Goal: Obtain resource: Obtain resource

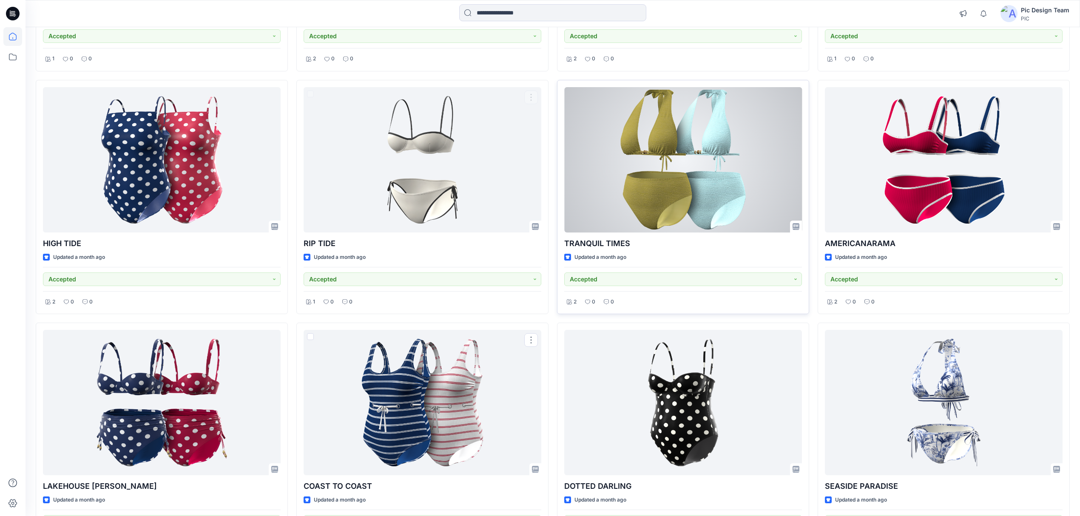
scroll to position [3679, 0]
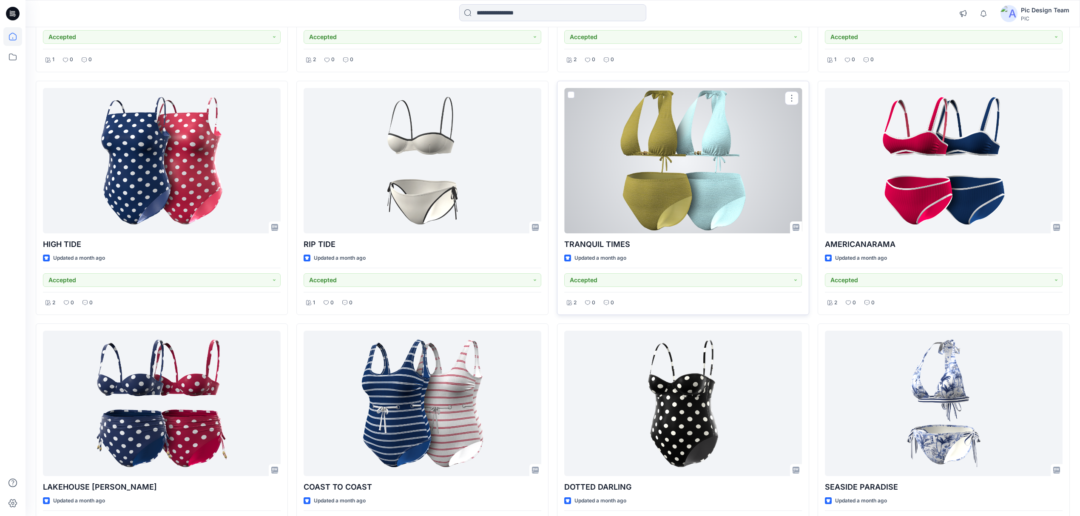
click at [656, 211] on div at bounding box center [683, 160] width 238 height 145
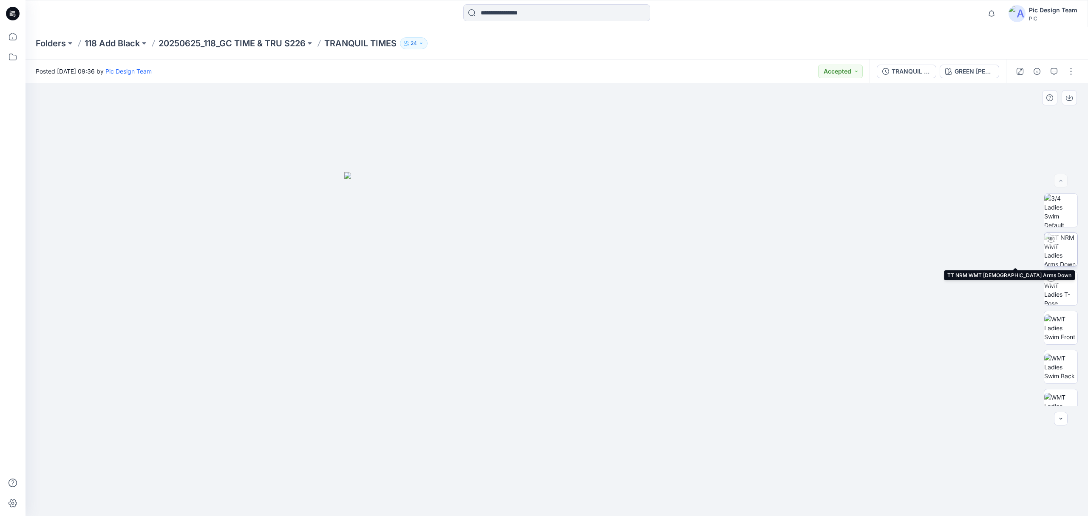
click at [1065, 255] on img at bounding box center [1060, 249] width 33 height 33
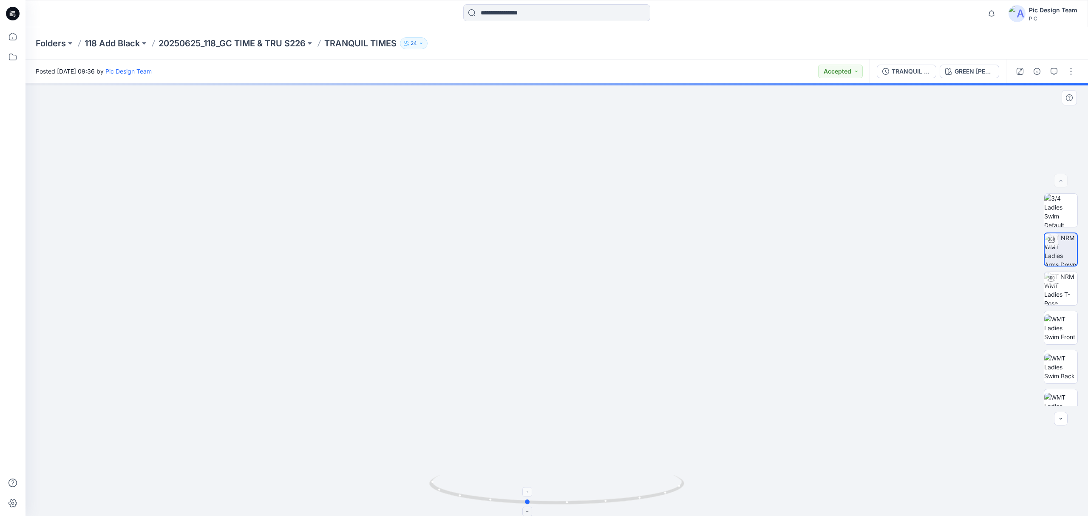
drag, startPoint x: 556, startPoint y: 497, endPoint x: 539, endPoint y: 499, distance: 17.0
click at [539, 499] on icon at bounding box center [557, 491] width 257 height 32
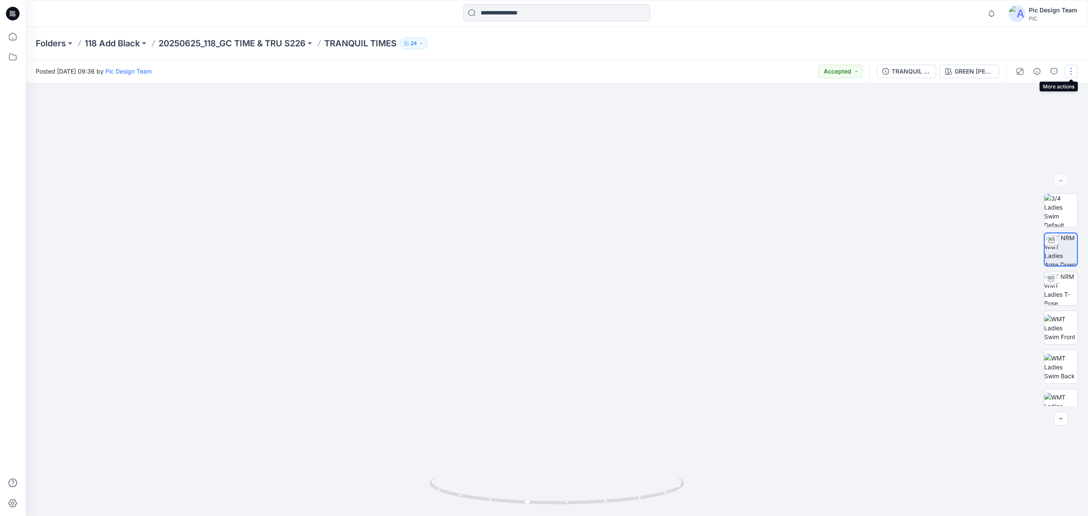
click at [1074, 72] on button "button" at bounding box center [1071, 72] width 14 height 14
click at [939, 210] on img at bounding box center [556, 200] width 829 height 631
click at [917, 65] on button "TRANQUIL TIMES_V3" at bounding box center [907, 72] width 60 height 14
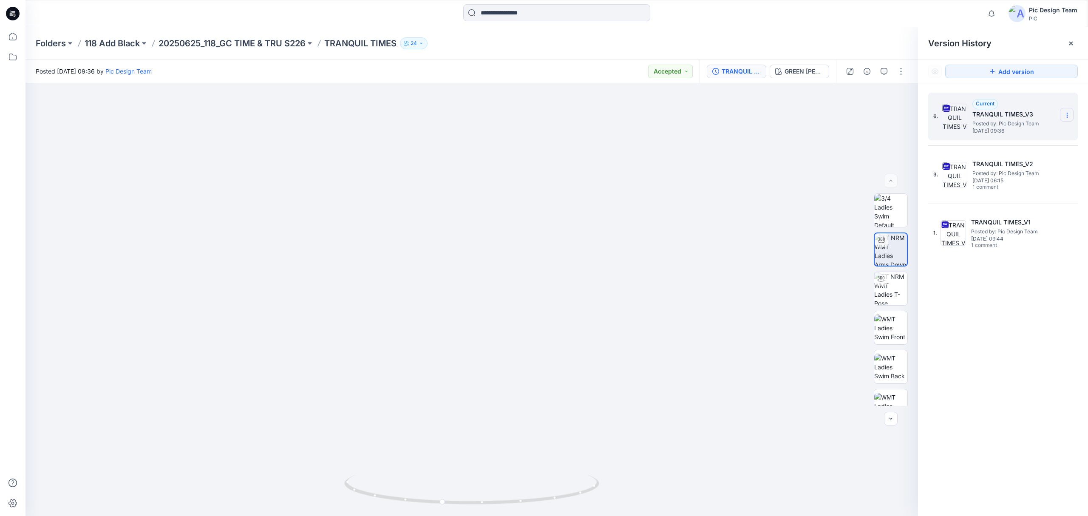
click at [1068, 114] on icon at bounding box center [1067, 115] width 7 height 7
click at [1044, 133] on span "Download Source BW File" at bounding box center [1024, 132] width 71 height 10
click at [203, 43] on p "20250625_118_GC TIME & TRU S226" at bounding box center [232, 43] width 147 height 12
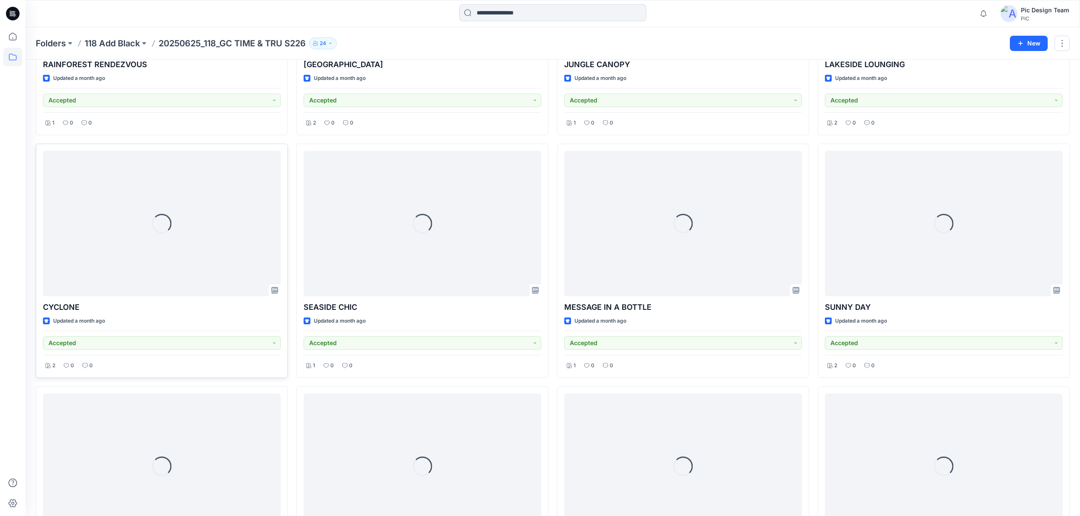
scroll to position [1410, 0]
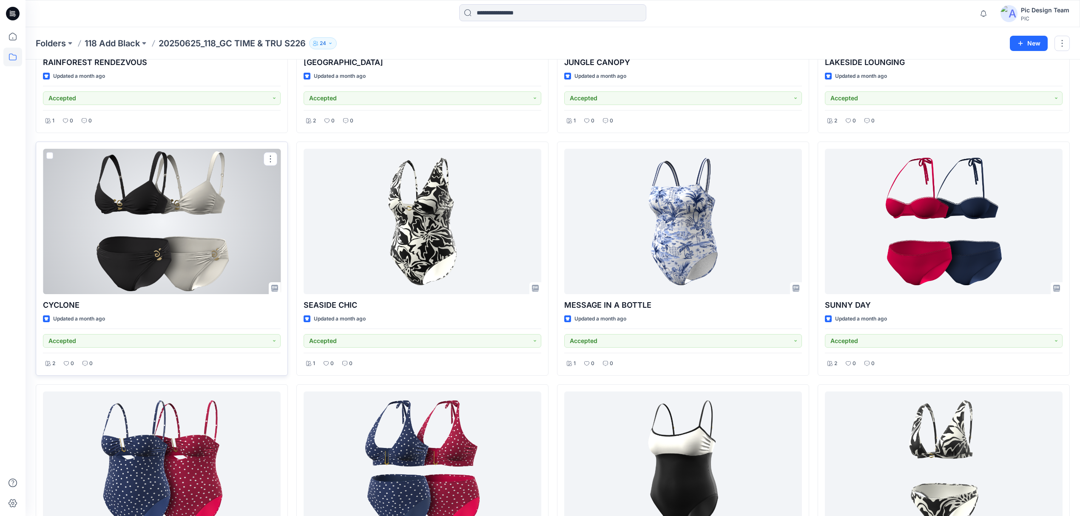
click at [133, 225] on div at bounding box center [162, 221] width 238 height 145
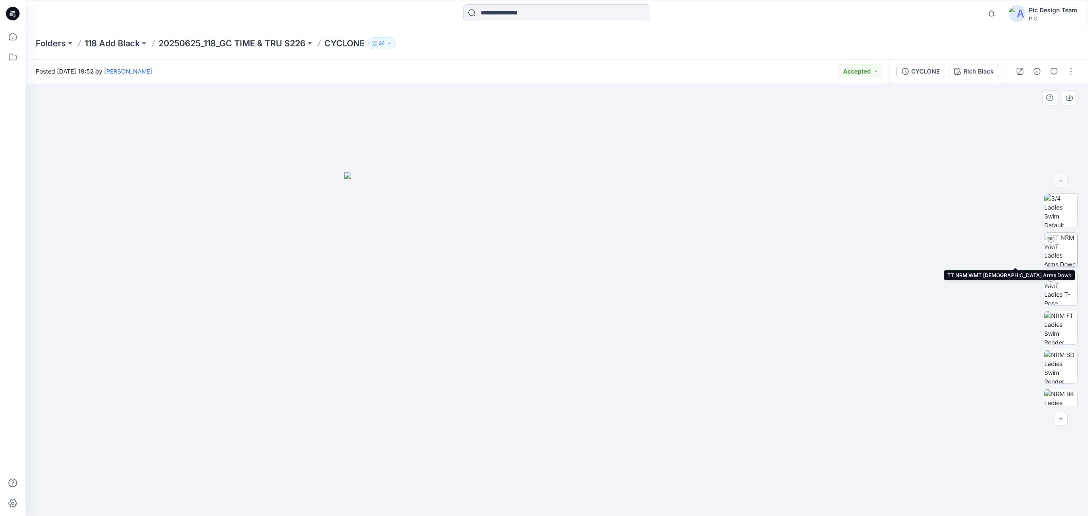
click at [1054, 249] on img at bounding box center [1060, 249] width 33 height 33
click at [931, 72] on div "CYCLONE" at bounding box center [925, 71] width 28 height 9
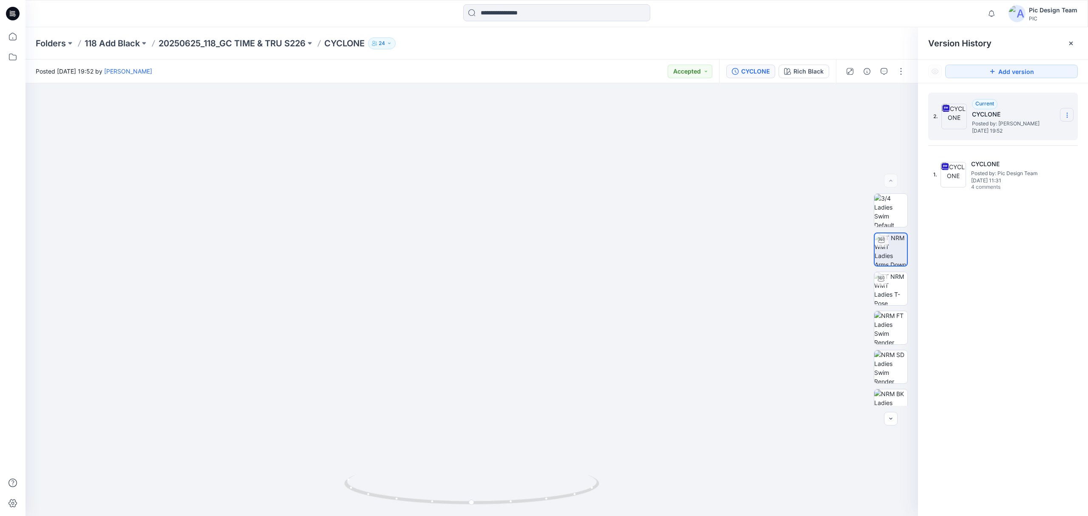
click at [1063, 115] on section at bounding box center [1067, 115] width 14 height 14
click at [1039, 132] on span "Download Source BW File" at bounding box center [1024, 132] width 71 height 10
click at [263, 44] on p "20250625_118_GC TIME & TRU S226" at bounding box center [232, 43] width 147 height 12
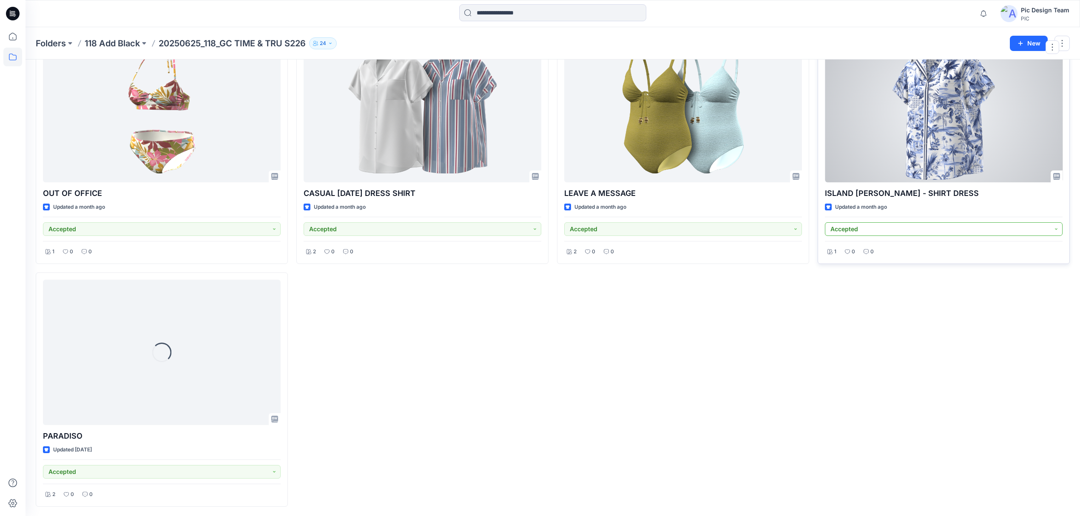
scroll to position [2012, 0]
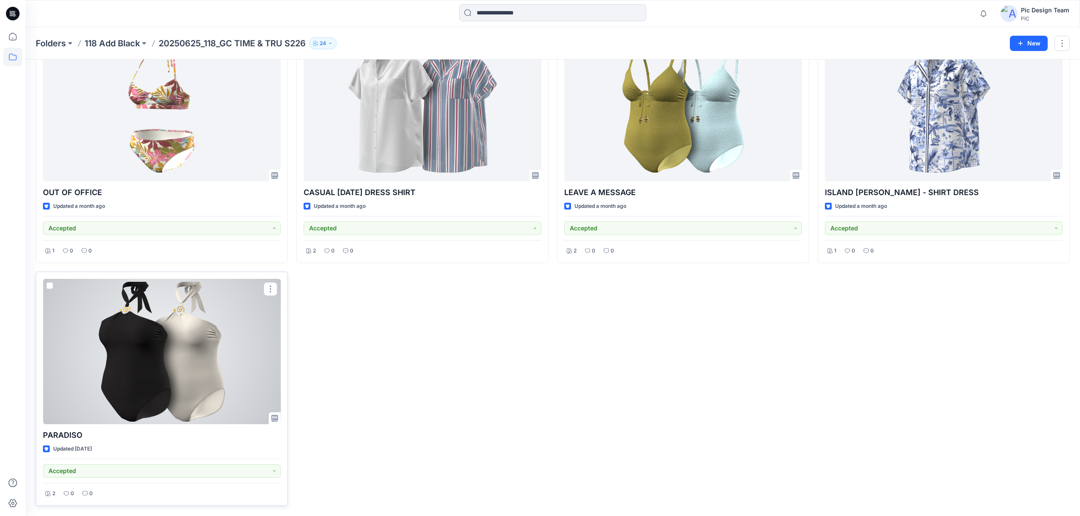
click at [193, 328] on div at bounding box center [162, 351] width 238 height 145
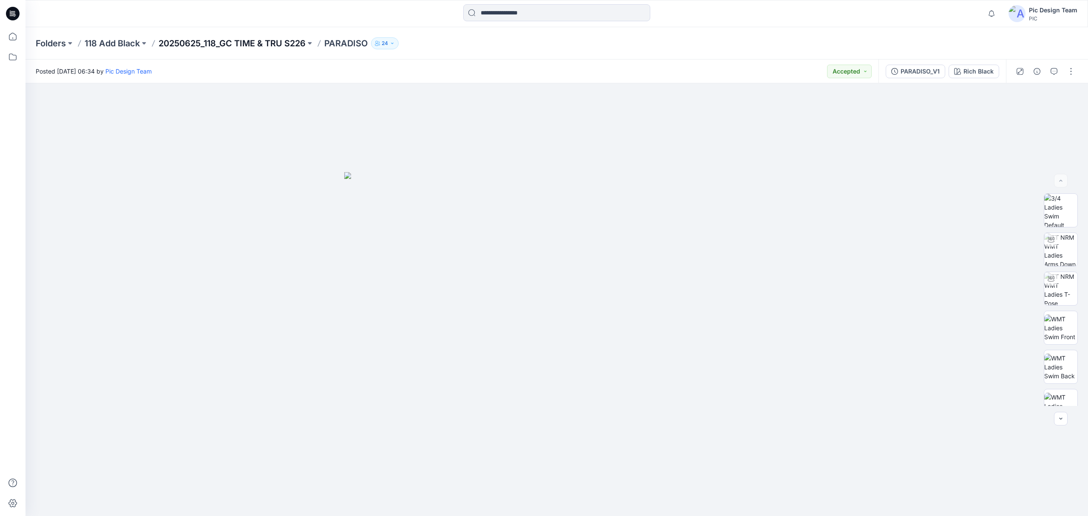
click at [204, 42] on p "20250625_118_GC TIME & TRU S226" at bounding box center [232, 43] width 147 height 12
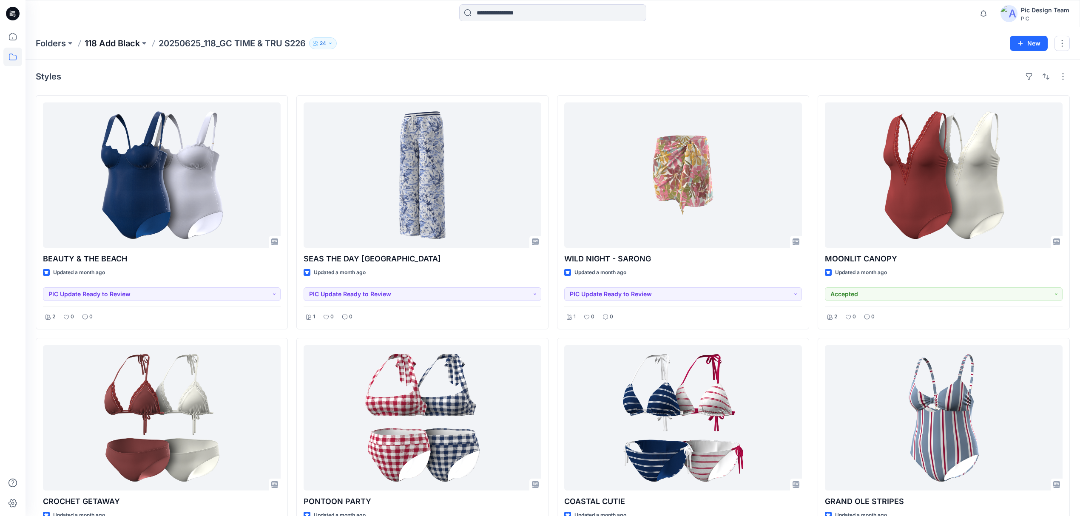
click at [113, 45] on p "118 Add Black" at bounding box center [112, 43] width 55 height 12
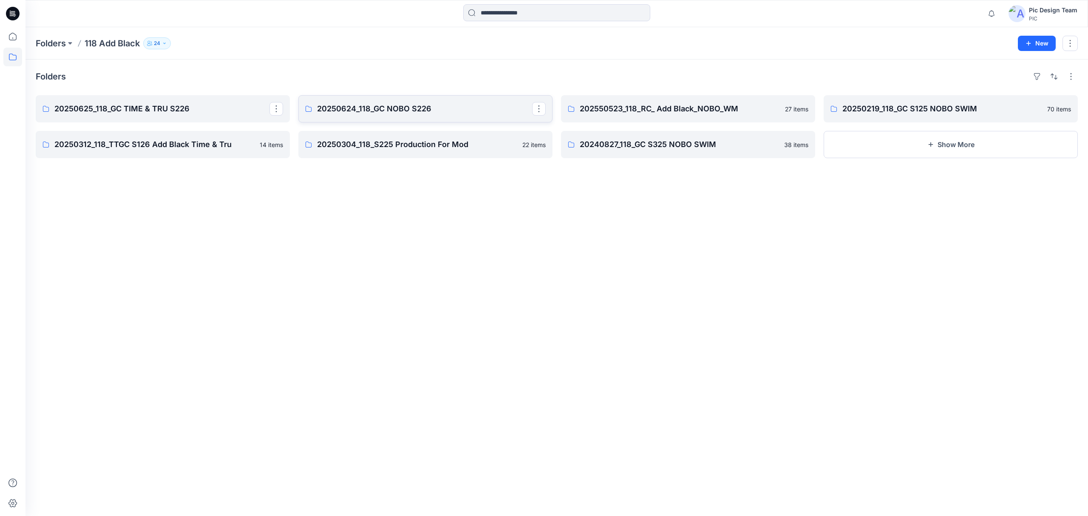
click at [424, 119] on link "20250624_118_GC NOBO S226" at bounding box center [425, 108] width 254 height 27
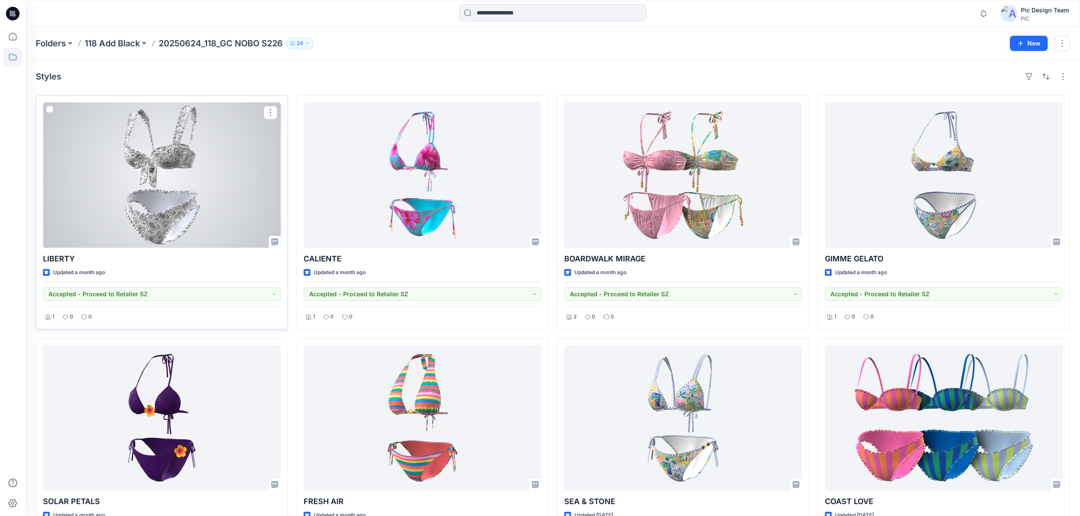
click at [208, 181] on div at bounding box center [162, 174] width 238 height 145
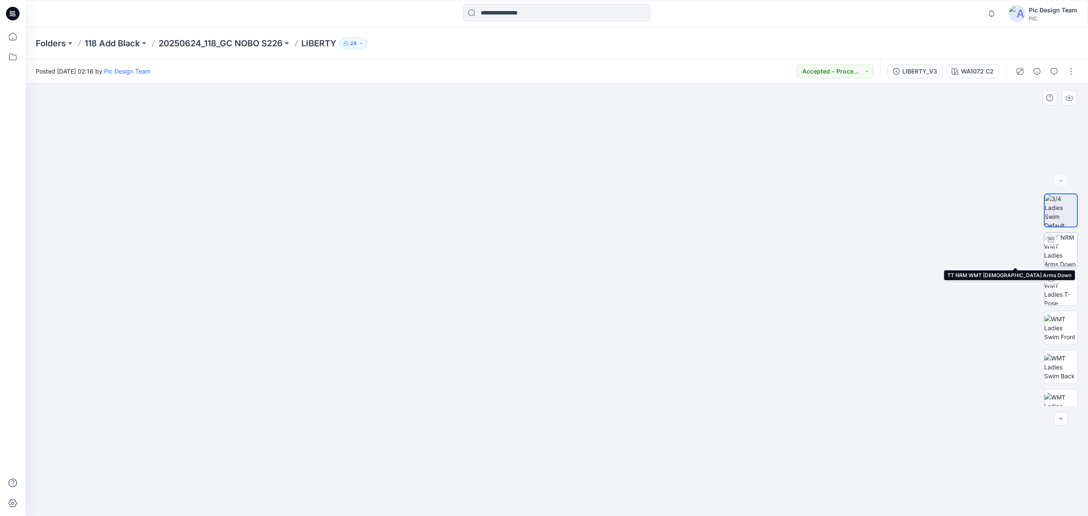
click at [1053, 253] on img at bounding box center [1060, 249] width 33 height 33
drag, startPoint x: 625, startPoint y: 490, endPoint x: 512, endPoint y: 492, distance: 112.6
click at [512, 492] on icon at bounding box center [557, 491] width 257 height 32
click at [628, 490] on icon at bounding box center [557, 491] width 257 height 32
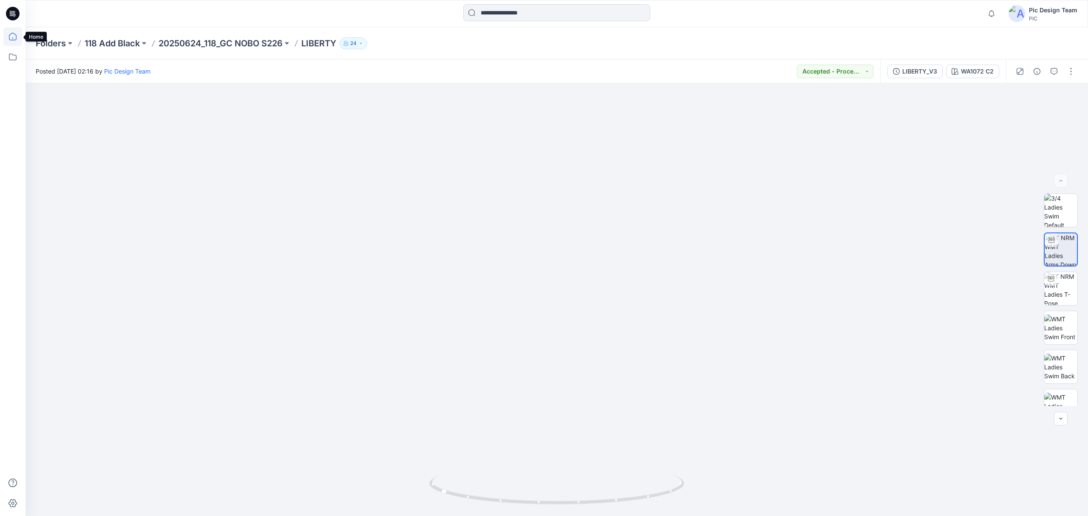
click at [12, 42] on icon at bounding box center [12, 36] width 19 height 19
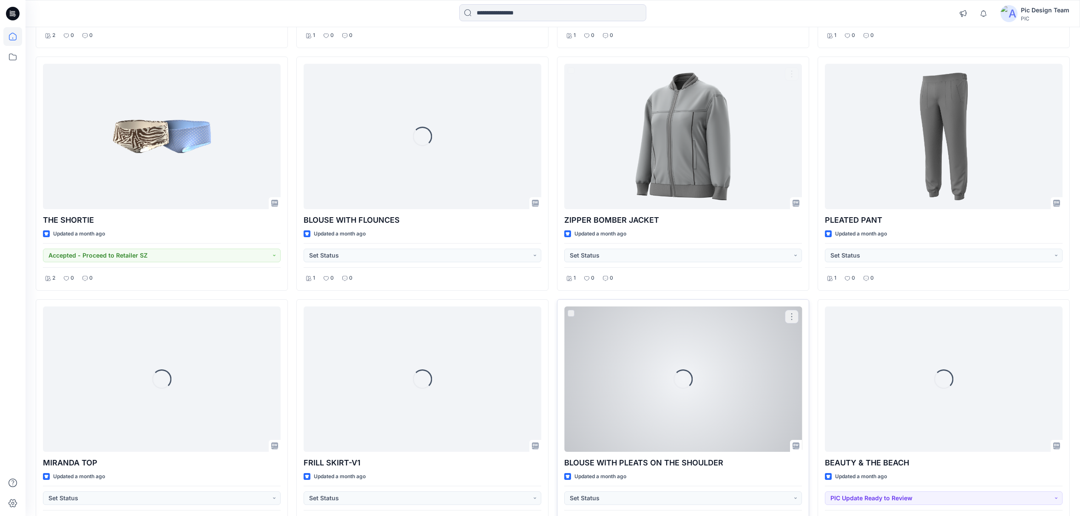
scroll to position [2493, 0]
